Goal: Find specific page/section: Find specific page/section

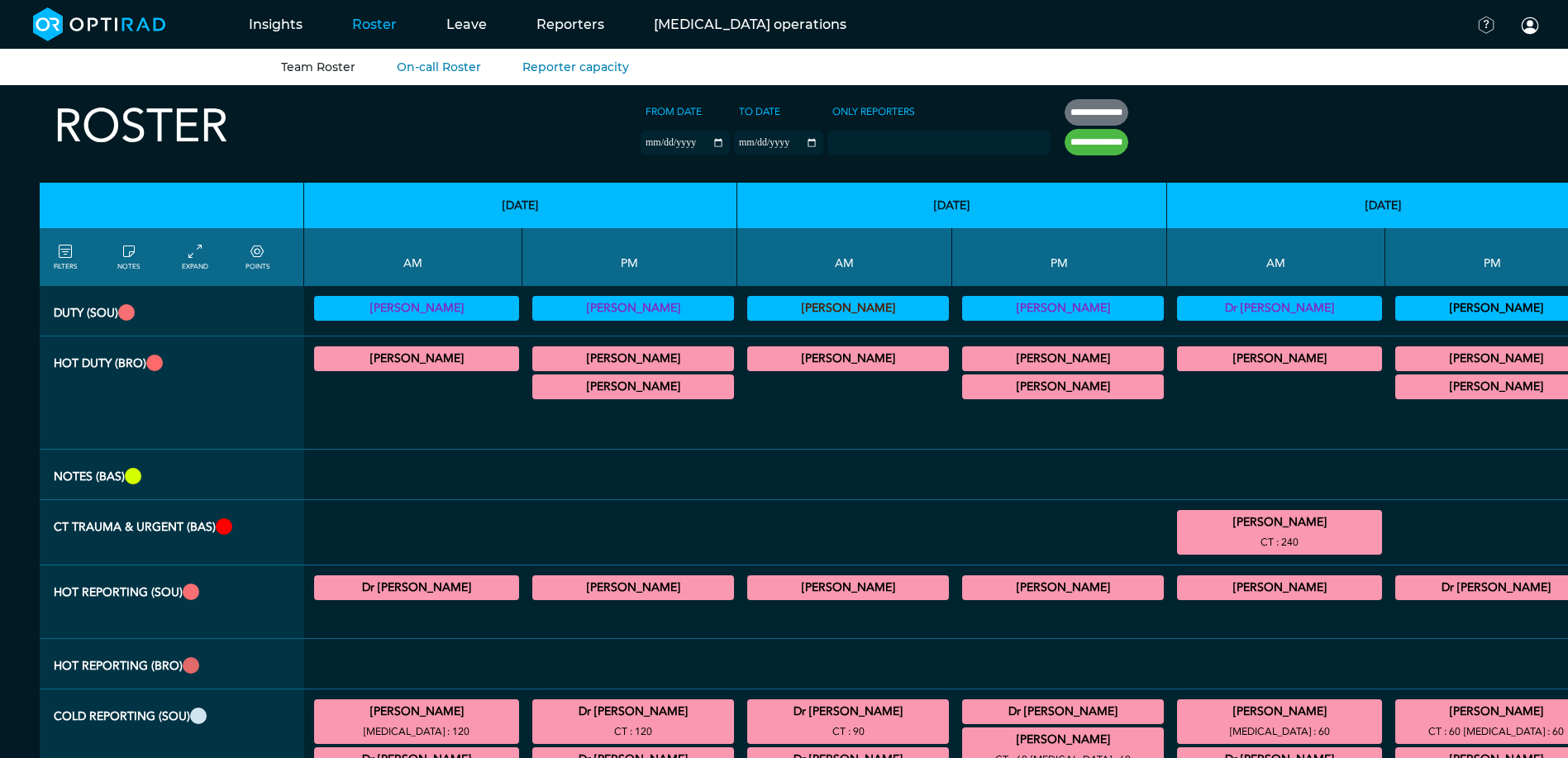
scroll to position [331, 513]
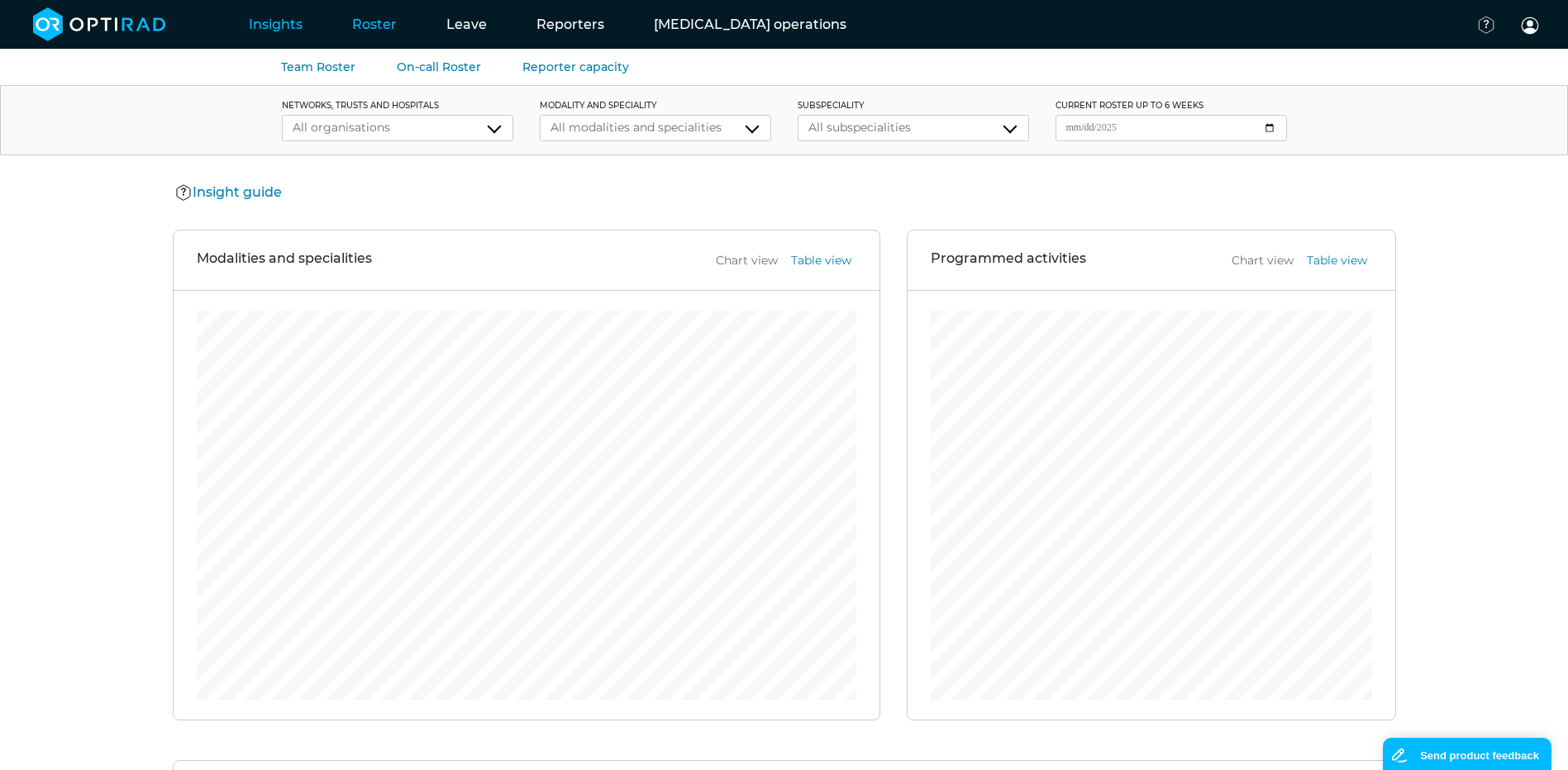
drag, startPoint x: 376, startPoint y: 17, endPoint x: 374, endPoint y: 26, distance: 9.2
click at [377, 17] on link "Roster" at bounding box center [374, 25] width 94 height 66
click at [306, 63] on link "Team Roster" at bounding box center [318, 67] width 75 height 15
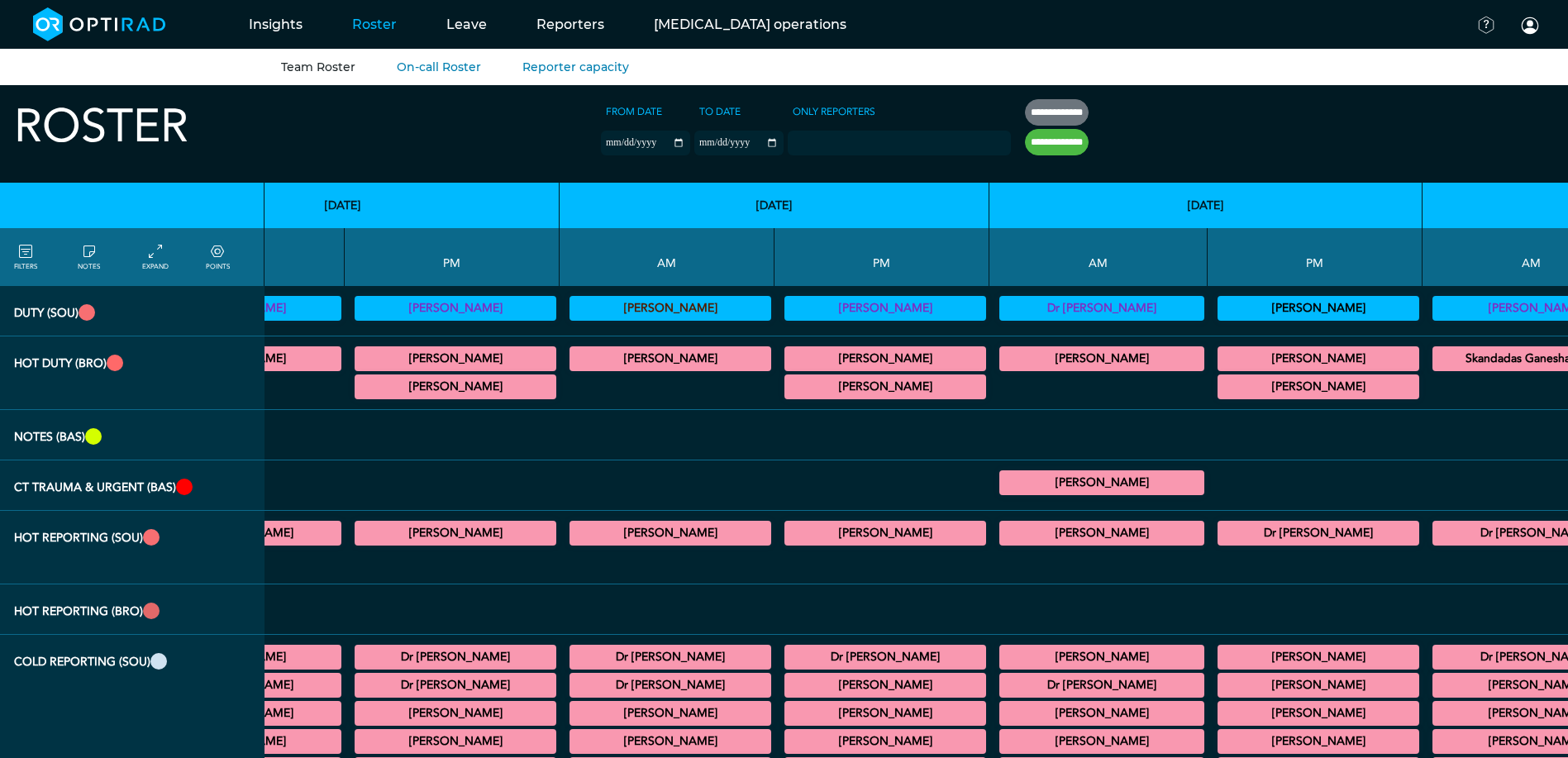
scroll to position [247, 178]
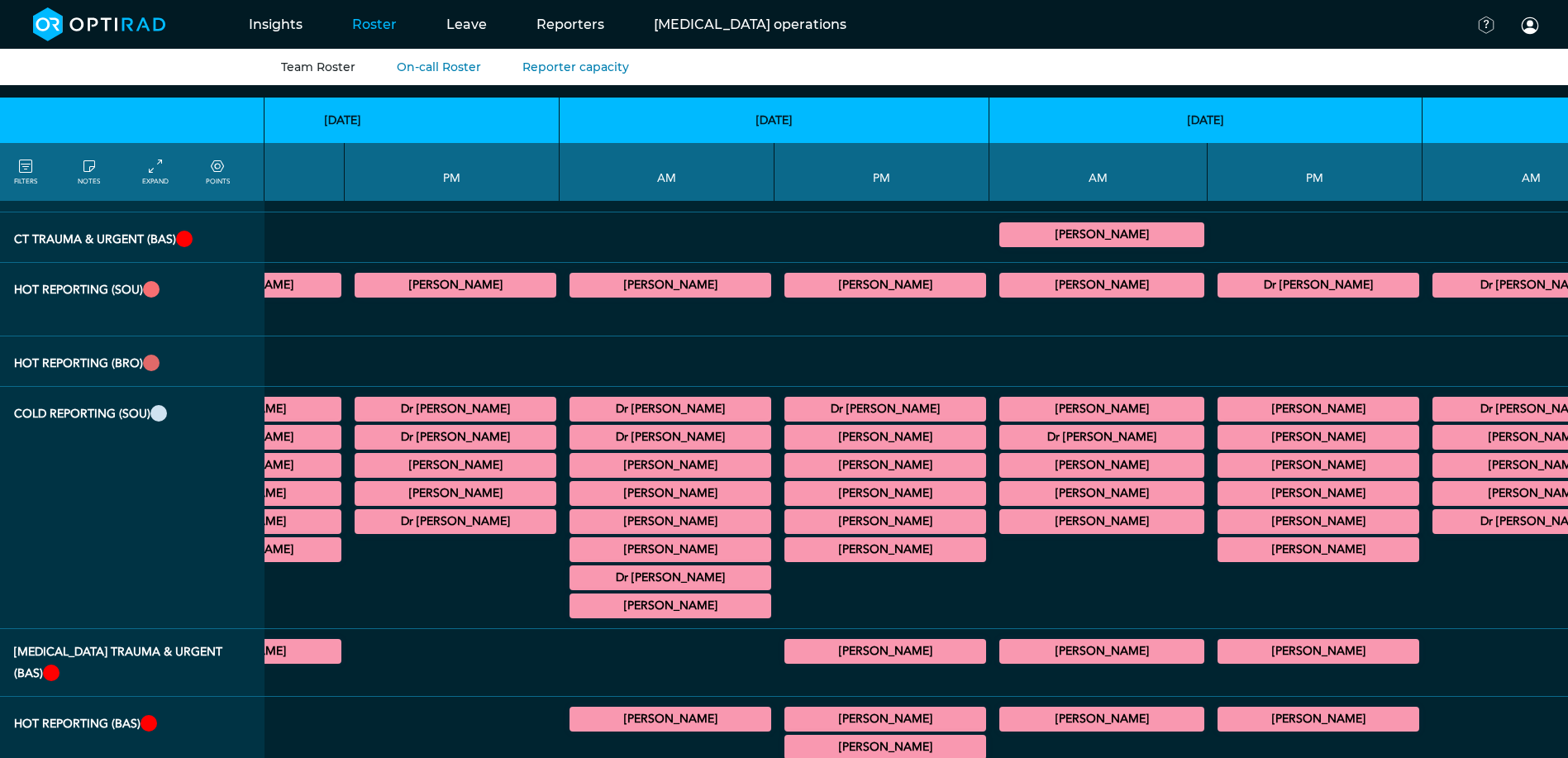
click at [196, 166] on div "POINTS" at bounding box center [228, 172] width 64 height 30
click at [219, 171] on icon at bounding box center [217, 167] width 13 height 18
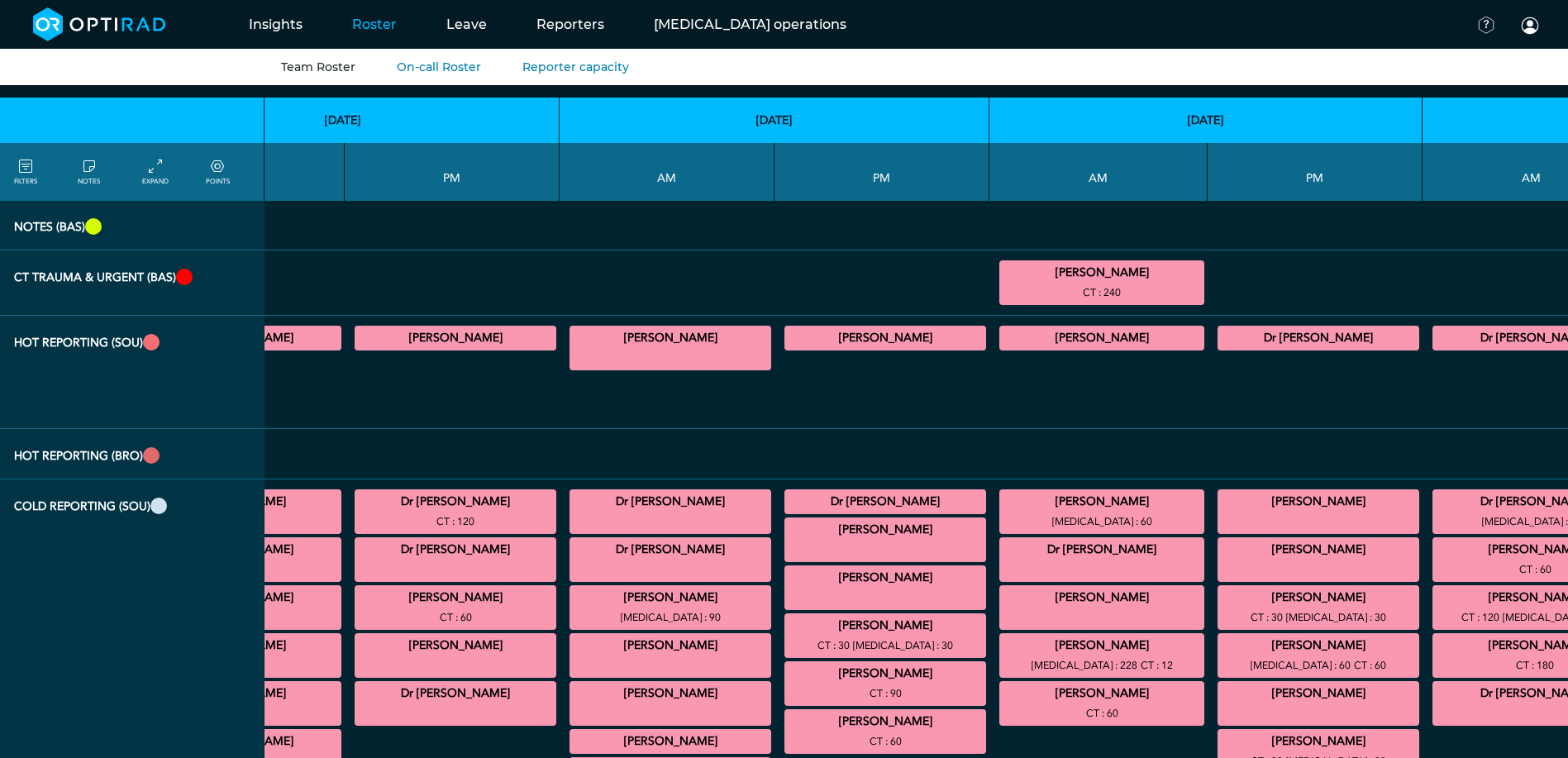
scroll to position [331, 178]
